Goal: Check status: Check status

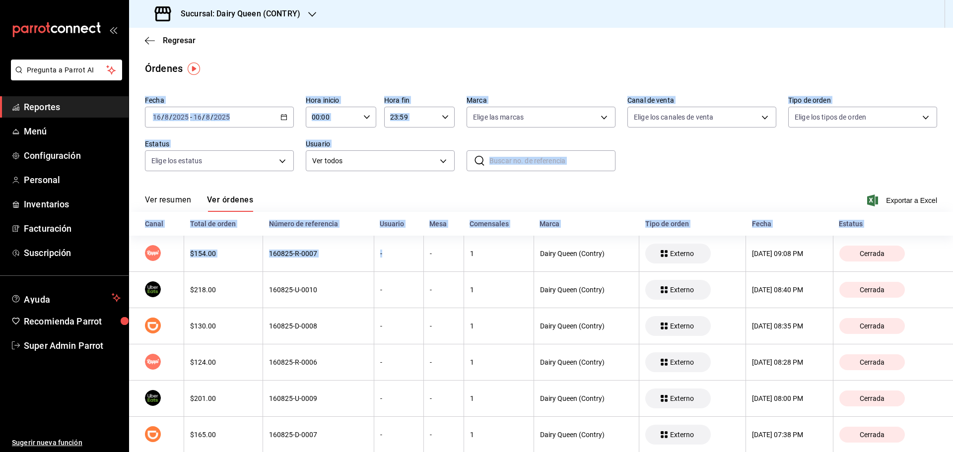
drag, startPoint x: 268, startPoint y: 72, endPoint x: 385, endPoint y: 213, distance: 183.3
drag, startPoint x: 391, startPoint y: 83, endPoint x: 396, endPoint y: 77, distance: 8.1
click at [408, 62] on div "Órdenes" at bounding box center [541, 68] width 824 height 15
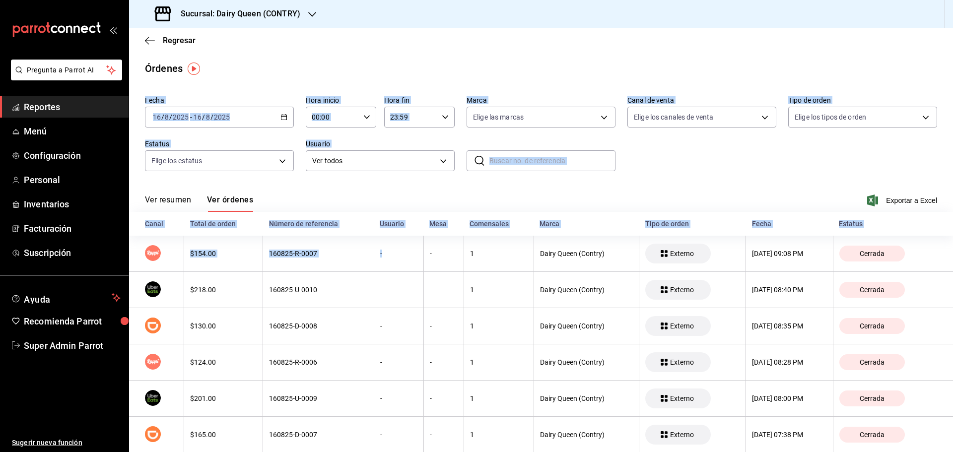
click at [474, 98] on label "Marca" at bounding box center [541, 100] width 149 height 7
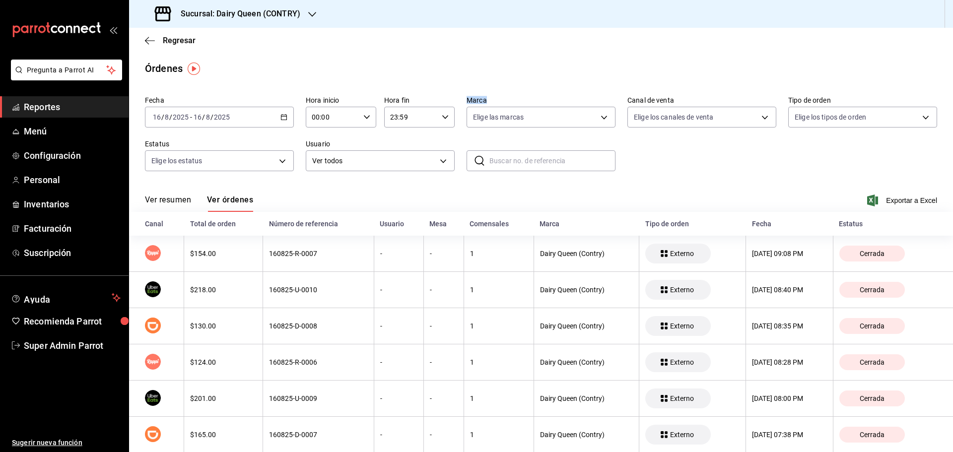
drag, startPoint x: 466, startPoint y: 97, endPoint x: 485, endPoint y: 97, distance: 19.4
click at [485, 97] on label "Marca" at bounding box center [541, 100] width 149 height 7
click at [481, 99] on label "Marca" at bounding box center [541, 100] width 149 height 7
click at [475, 98] on label "Marca" at bounding box center [541, 100] width 149 height 7
drag, startPoint x: 497, startPoint y: 87, endPoint x: 502, endPoint y: 89, distance: 5.3
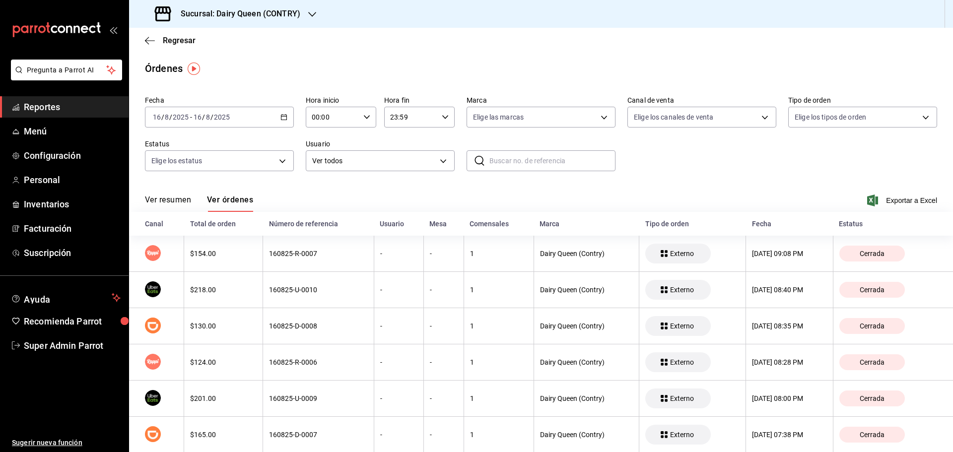
click at [401, 70] on div "Órdenes" at bounding box center [541, 68] width 824 height 15
click at [152, 40] on icon "button" at bounding box center [150, 40] width 10 height 0
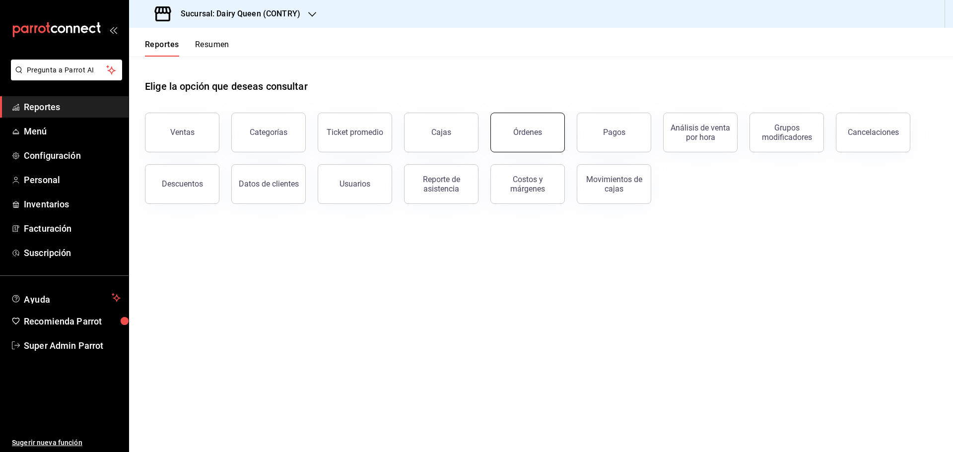
click at [540, 149] on button "Órdenes" at bounding box center [527, 133] width 74 height 40
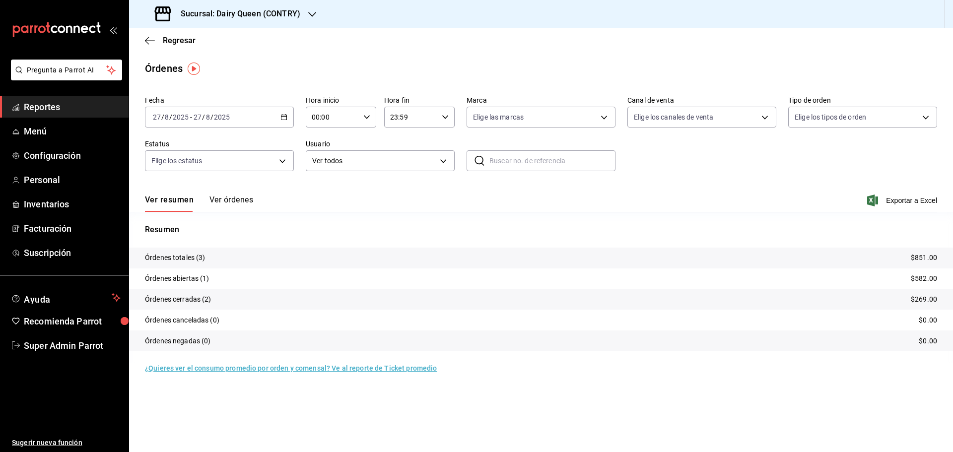
click at [215, 195] on div "Ver resumen Ver órdenes Exportar a Excel" at bounding box center [541, 197] width 792 height 29
click at [216, 197] on button "Ver órdenes" at bounding box center [231, 203] width 44 height 17
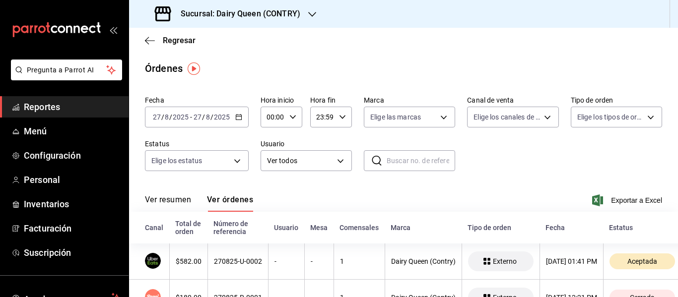
click at [241, 13] on h3 "Sucursal: Dairy Queen (CONTRY)" at bounding box center [237, 14] width 128 height 12
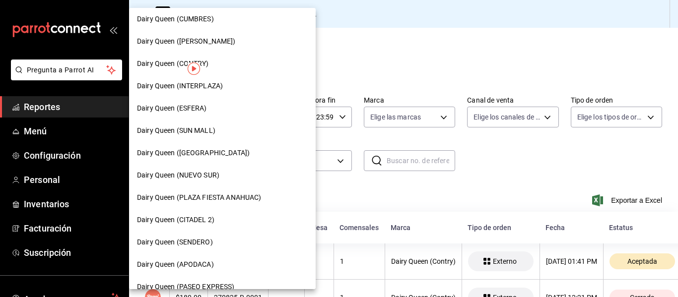
scroll to position [99, 0]
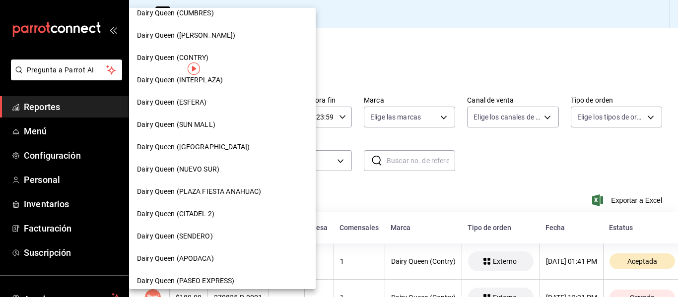
click at [209, 238] on span "Dairy Queen (SENDERO)" at bounding box center [175, 236] width 76 height 10
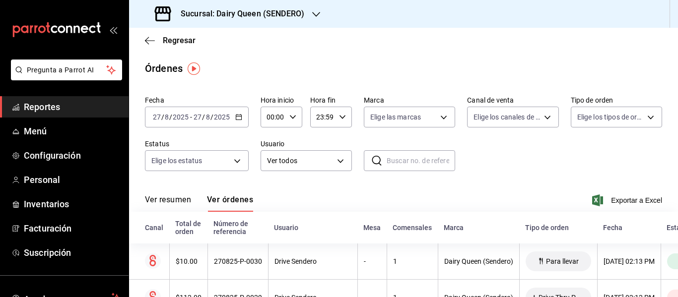
click at [245, 120] on div "[DATE] [DATE] - [DATE] [DATE]" at bounding box center [197, 117] width 104 height 21
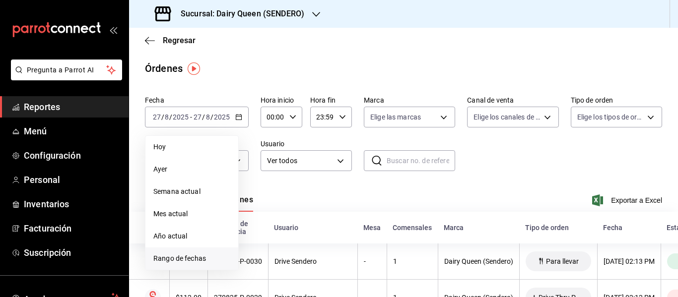
click at [202, 263] on span "Rango de fechas" at bounding box center [191, 259] width 77 height 10
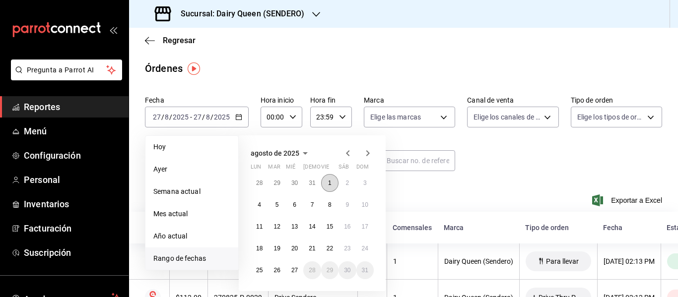
click at [325, 184] on button "1" at bounding box center [329, 183] width 17 height 18
click at [263, 248] on abbr "18" at bounding box center [259, 248] width 6 height 7
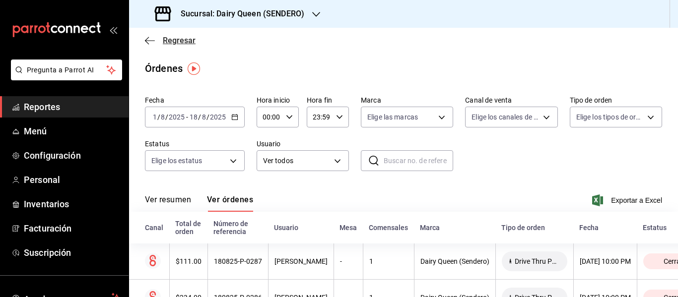
click at [169, 39] on span "Regresar" at bounding box center [179, 40] width 33 height 9
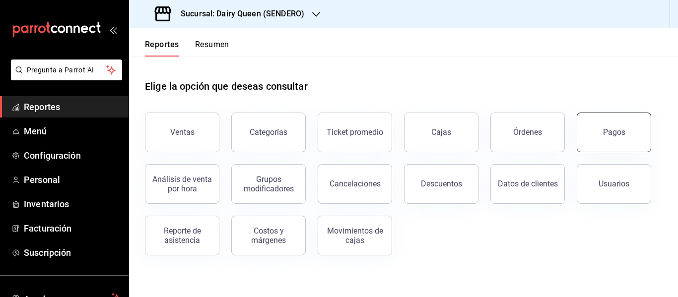
click at [599, 132] on button "Pagos" at bounding box center [614, 133] width 74 height 40
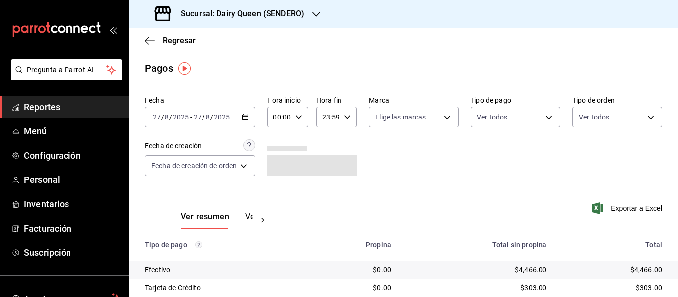
click at [240, 117] on div "[DATE] [DATE] - [DATE] [DATE]" at bounding box center [200, 117] width 110 height 21
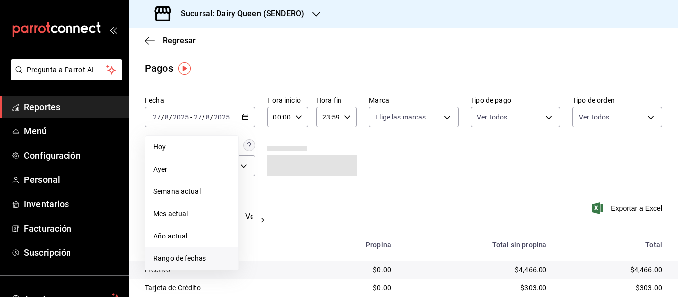
click at [185, 255] on span "Rango de fechas" at bounding box center [191, 259] width 77 height 10
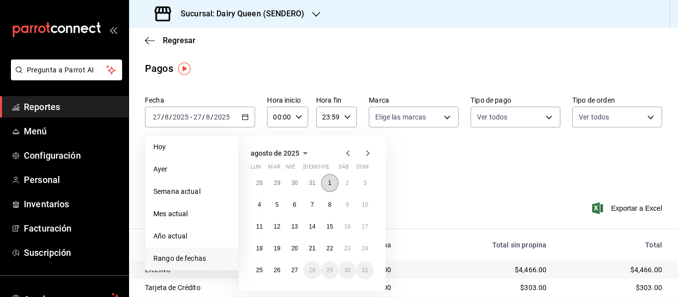
click at [327, 179] on button "1" at bounding box center [329, 183] width 17 height 18
click at [328, 182] on button "1" at bounding box center [329, 183] width 17 height 18
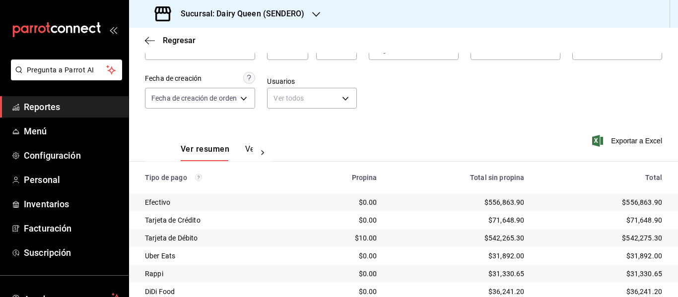
scroll to position [105, 0]
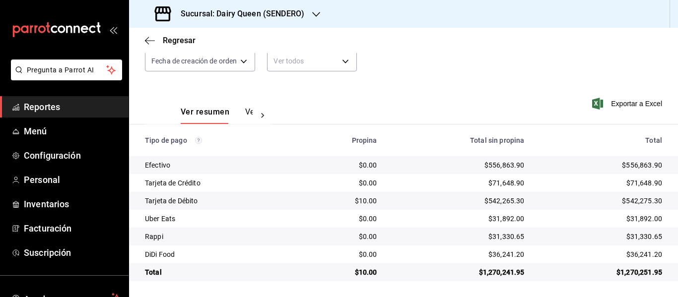
click at [652, 234] on div "$31,330.65" at bounding box center [601, 237] width 122 height 10
click at [656, 238] on td "$31,330.65" at bounding box center [605, 237] width 146 height 18
click at [654, 265] on td "$1,270,251.95" at bounding box center [605, 273] width 146 height 18
click at [655, 256] on td "$36,241.20" at bounding box center [605, 255] width 146 height 18
drag, startPoint x: 655, startPoint y: 256, endPoint x: 628, endPoint y: 254, distance: 26.9
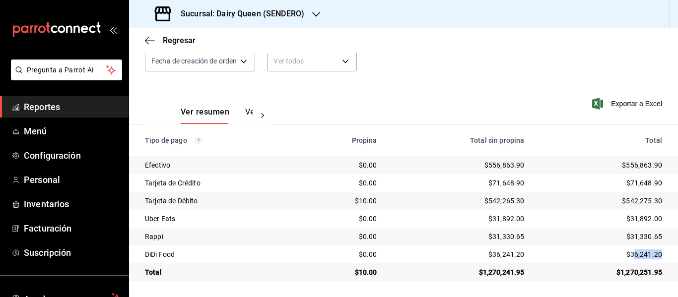
click at [628, 254] on td "$36,241.20" at bounding box center [605, 255] width 146 height 18
click at [628, 254] on div "$36,241.20" at bounding box center [601, 255] width 122 height 10
click at [255, 0] on div "Sucursal: Dairy Queen (SENDERO)" at bounding box center [230, 14] width 187 height 28
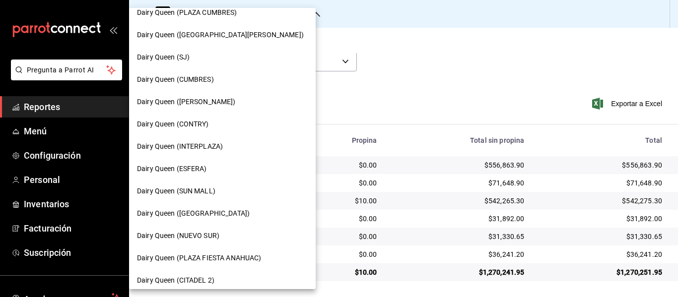
scroll to position [50, 0]
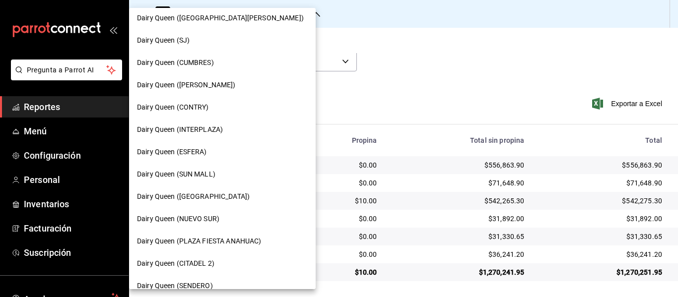
click at [236, 77] on div "Dairy Queen ([PERSON_NAME])" at bounding box center [222, 85] width 187 height 22
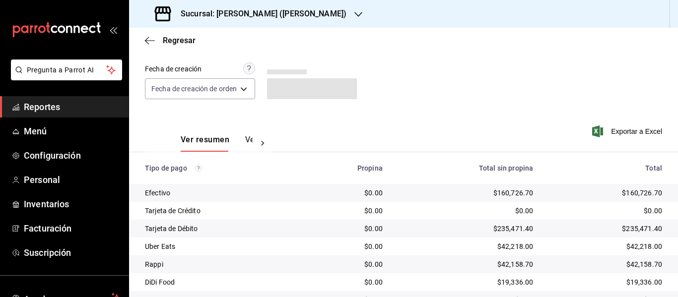
scroll to position [123, 0]
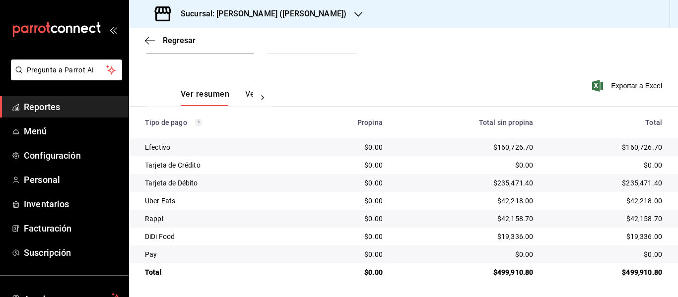
click at [602, 199] on div "$42,218.00" at bounding box center [605, 201] width 113 height 10
click at [615, 218] on div "$42,158.70" at bounding box center [605, 219] width 113 height 10
click at [615, 234] on div "$19,336.00" at bounding box center [605, 237] width 113 height 10
click at [220, 17] on h3 "Sucursal: [PERSON_NAME] ([PERSON_NAME])" at bounding box center [260, 14] width 174 height 12
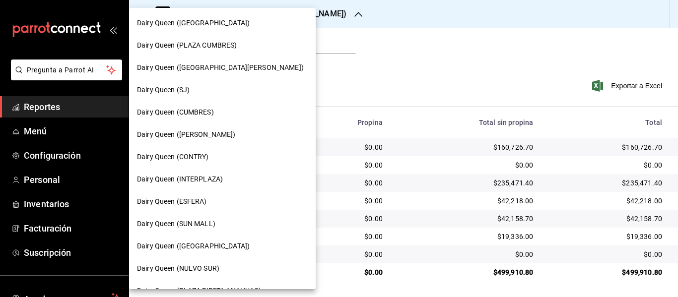
click at [206, 113] on span "Dairy Queen (CUMBRES)" at bounding box center [175, 112] width 77 height 10
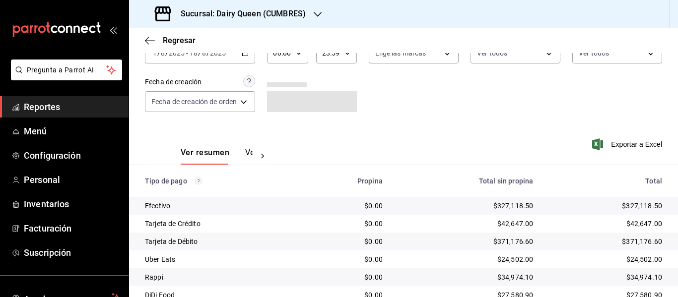
scroll to position [105, 0]
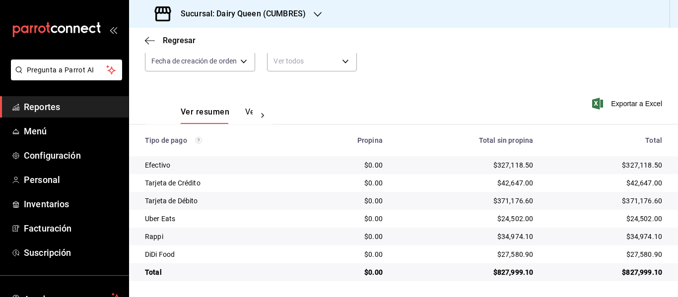
click at [230, 14] on h3 "Sucursal: Dairy Queen (CUMBRES)" at bounding box center [239, 14] width 133 height 12
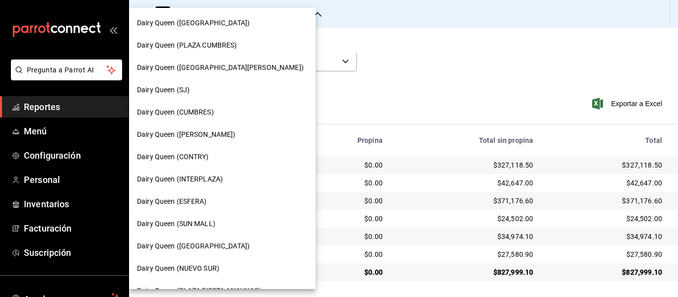
click at [228, 226] on div "Dairy Queen (SUN MALL)" at bounding box center [222, 224] width 171 height 10
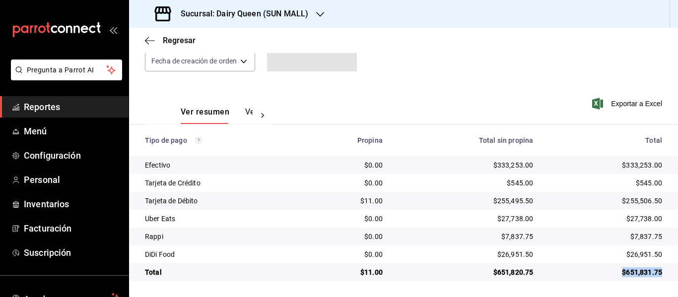
drag, startPoint x: 601, startPoint y: 273, endPoint x: 664, endPoint y: 276, distance: 63.1
click at [664, 276] on td "$651,831.75" at bounding box center [609, 273] width 137 height 18
click at [290, 14] on h3 "Sucursal: Dairy Queen (SUN MALL)" at bounding box center [240, 14] width 135 height 12
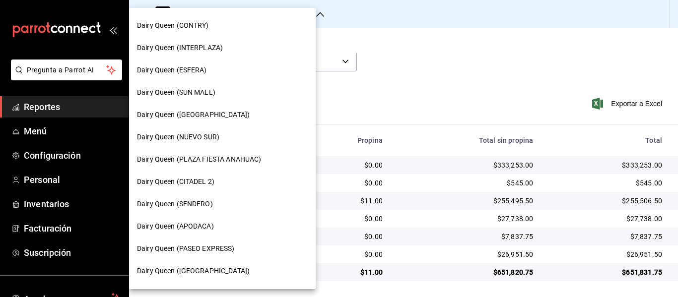
scroll to position [149, 0]
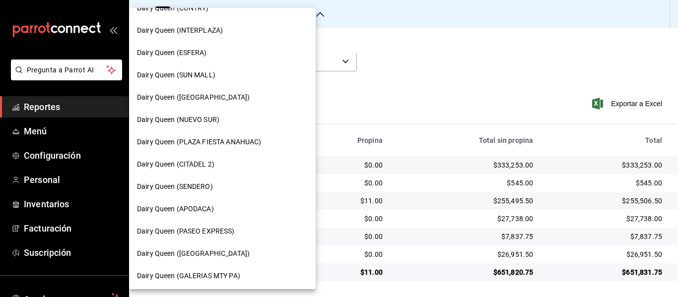
click at [221, 212] on div "Dairy Queen (APODACA)" at bounding box center [222, 209] width 171 height 10
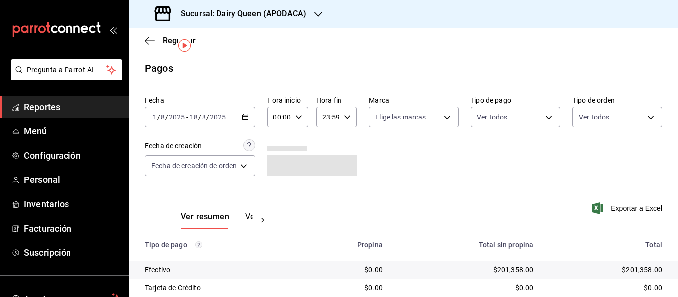
scroll to position [52, 0]
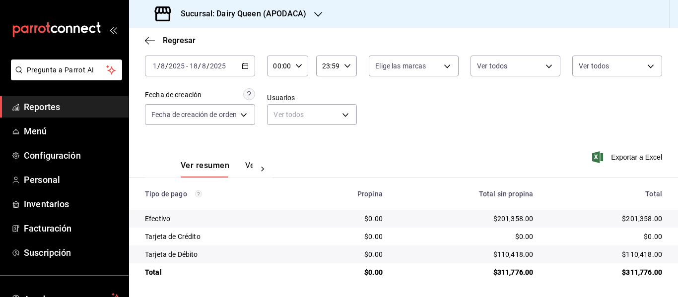
click at [269, 17] on h3 "Sucursal: Dairy Queen (APODACA)" at bounding box center [240, 14] width 134 height 12
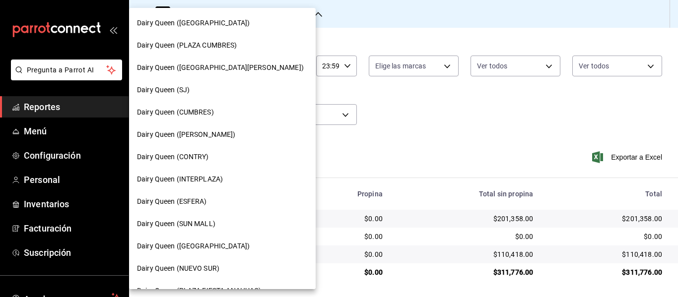
click at [234, 270] on div "Dairy Queen (NUEVO SUR)" at bounding box center [222, 269] width 171 height 10
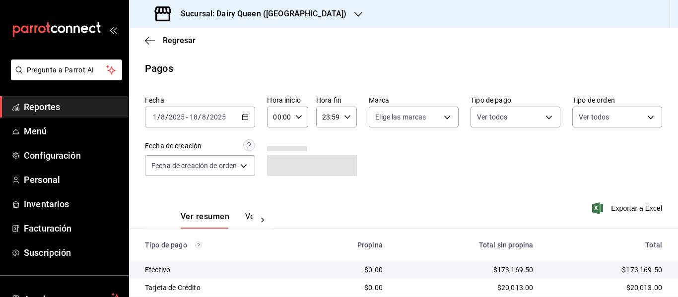
scroll to position [105, 0]
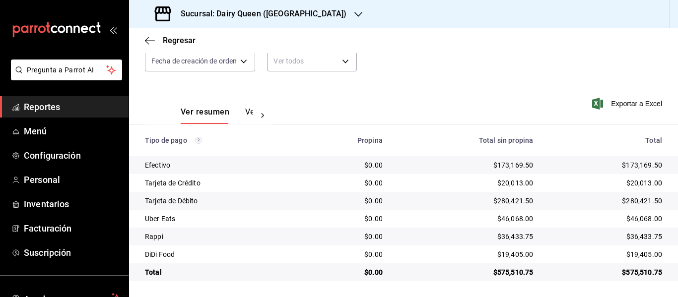
click at [214, 20] on div "Sucursal: Dairy Queen ([GEOGRAPHIC_DATA])" at bounding box center [251, 14] width 229 height 28
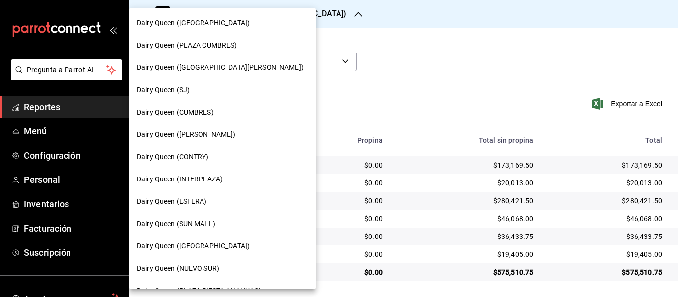
scroll to position [50, 0]
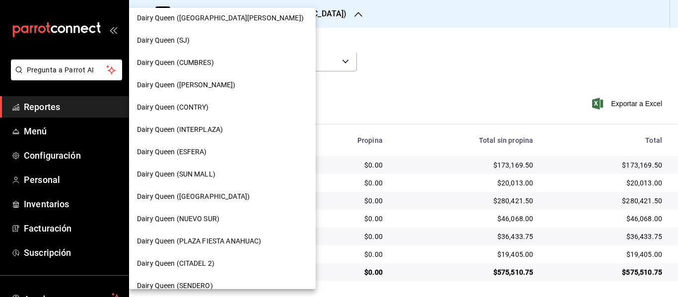
click at [225, 151] on div "Dairy Queen (ESFERA)" at bounding box center [222, 152] width 171 height 10
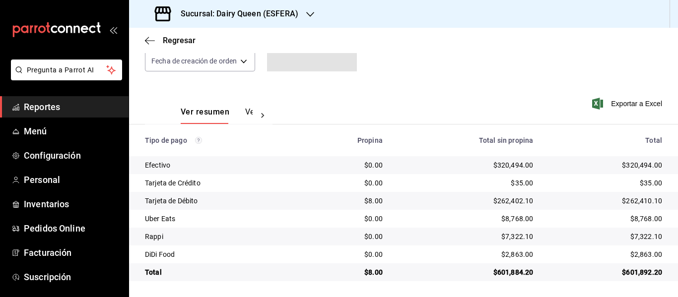
scroll to position [105, 0]
click at [250, 20] on div "Sucursal: Dairy Queen (ESFERA)" at bounding box center [227, 14] width 181 height 28
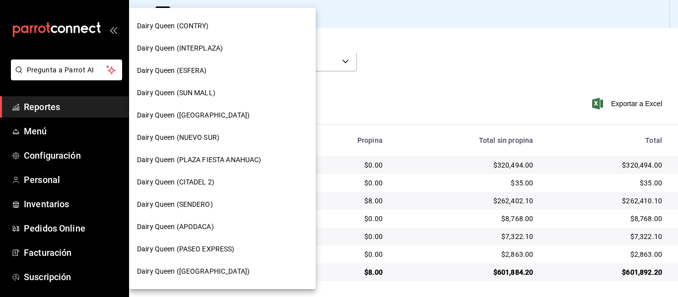
scroll to position [149, 0]
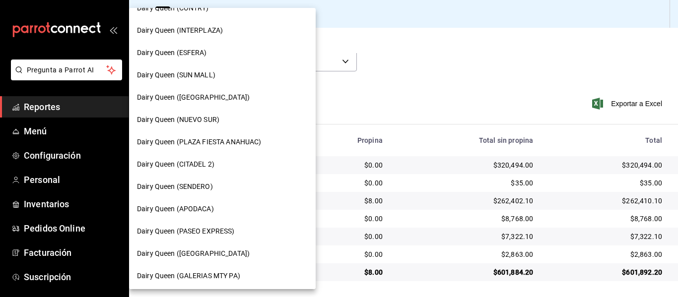
click at [248, 235] on div "Dairy Queen (PASEO EXPRESS)" at bounding box center [222, 231] width 171 height 10
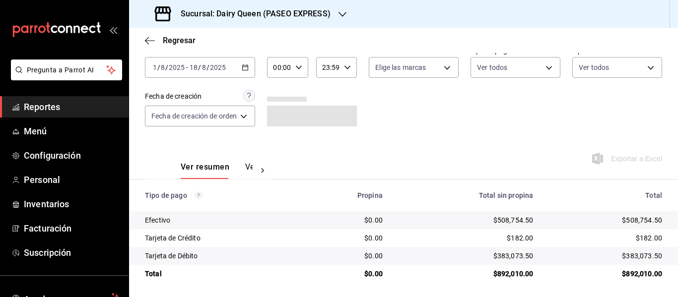
scroll to position [52, 0]
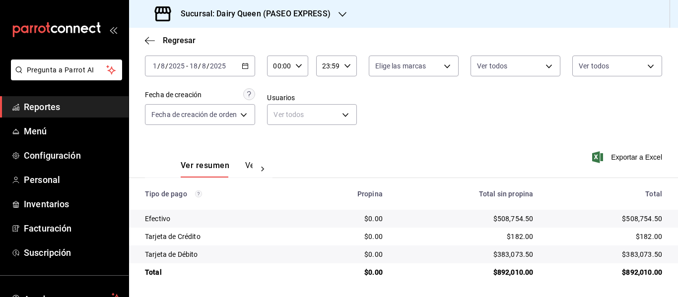
click at [224, 19] on h3 "Sucursal: Dairy Queen (PASEO EXPRESS)" at bounding box center [252, 14] width 158 height 12
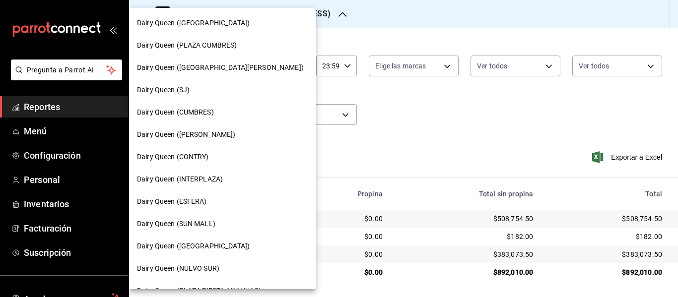
click at [242, 183] on div "Dairy Queen (INTERPLAZA)" at bounding box center [222, 179] width 171 height 10
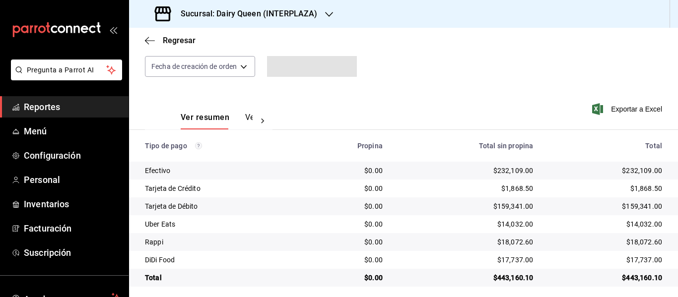
scroll to position [105, 0]
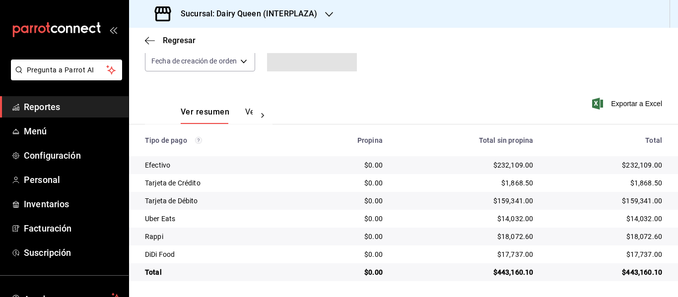
click at [608, 241] on div "$18,072.60" at bounding box center [605, 237] width 113 height 10
click at [615, 259] on div "$17,737.00" at bounding box center [605, 255] width 113 height 10
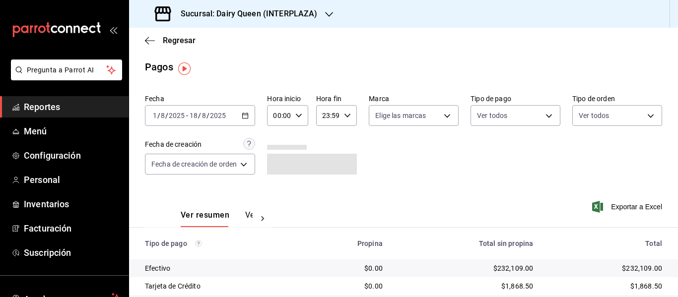
scroll to position [0, 0]
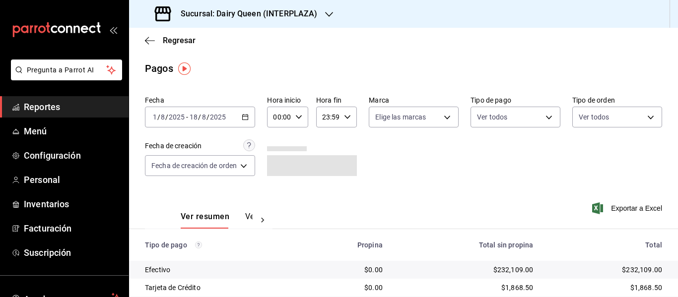
click at [428, 181] on div "Fecha [DATE] [DATE] - [DATE] [DATE] Hora inicio 00:00 Hora inicio Hora fin 23:5…" at bounding box center [403, 140] width 517 height 96
drag, startPoint x: 454, startPoint y: 79, endPoint x: 441, endPoint y: 148, distance: 69.8
click at [441, 148] on main "Regresar Pagos Fecha [DATE] [DATE] - [DATE] [DATE] Hora inicio 00:00 Hora inici…" at bounding box center [403, 215] width 549 height 374
drag, startPoint x: 364, startPoint y: 99, endPoint x: 383, endPoint y: 102, distance: 19.6
click at [383, 102] on div "Fecha [DATE] [DATE] - [DATE] [DATE] Hora inicio 00:00 Hora inicio Hora fin 23:5…" at bounding box center [403, 140] width 517 height 96
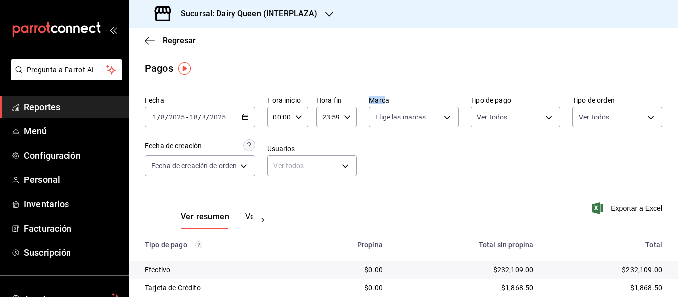
click at [307, 10] on h3 "Sucursal: Dairy Queen (INTERPLAZA)" at bounding box center [245, 14] width 144 height 12
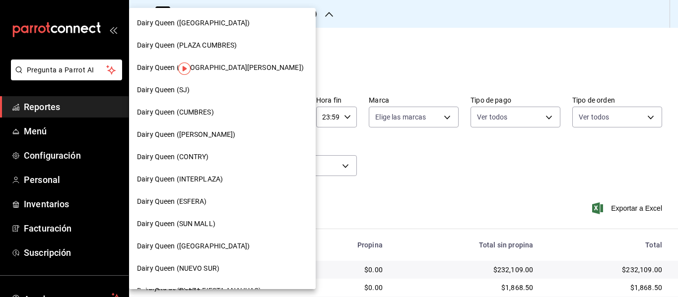
click at [270, 23] on div "Dairy Queen ([GEOGRAPHIC_DATA])" at bounding box center [222, 23] width 171 height 10
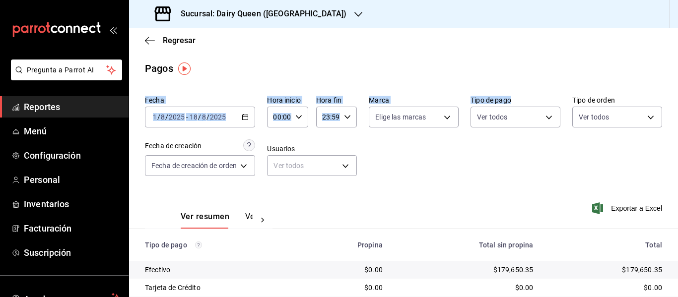
drag, startPoint x: 451, startPoint y: 154, endPoint x: 386, endPoint y: 70, distance: 106.1
click at [386, 70] on main "Regresar Pagos Fecha [DATE] [DATE] - [DATE] [DATE] Hora inicio 00:00 Hora inici…" at bounding box center [403, 215] width 549 height 374
click at [356, 76] on main "Regresar Pagos Fecha [DATE] [DATE] - [DATE] [DATE] Hora inicio 00:00 Hora inici…" at bounding box center [403, 215] width 549 height 374
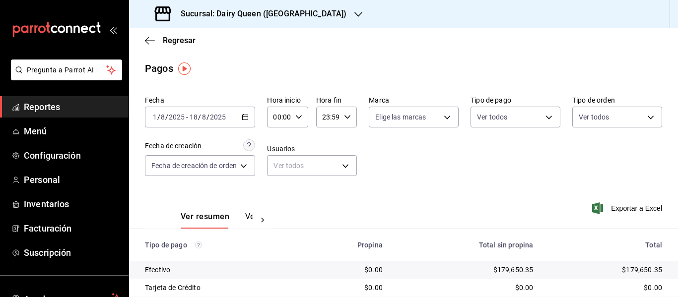
click at [370, 92] on main "Regresar Pagos Fecha [DATE] [DATE] - [DATE] [DATE] Hora inicio 00:00 Hora inici…" at bounding box center [403, 215] width 549 height 374
